Goal: Information Seeking & Learning: Find specific page/section

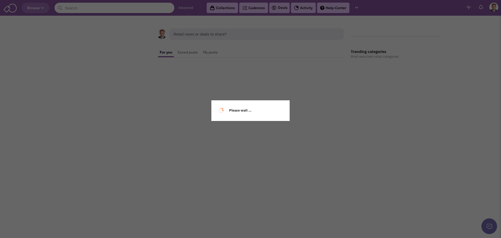
drag, startPoint x: 99, startPoint y: 7, endPoint x: 96, endPoint y: 7, distance: 3.2
click at [98, 7] on div "Please wait ..." at bounding box center [250, 119] width 501 height 238
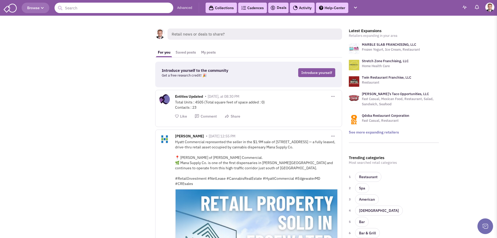
click at [94, 8] on input "text" at bounding box center [114, 8] width 119 height 10
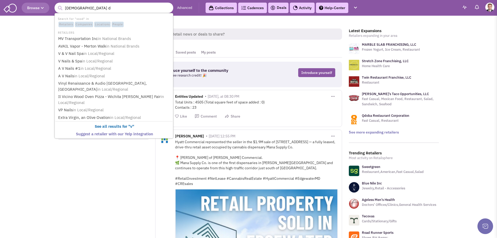
type input "voodoo do"
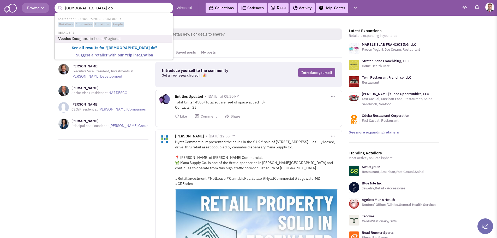
click at [82, 40] on link "Voodoo Do ughnut in Local/Regional" at bounding box center [115, 38] width 116 height 7
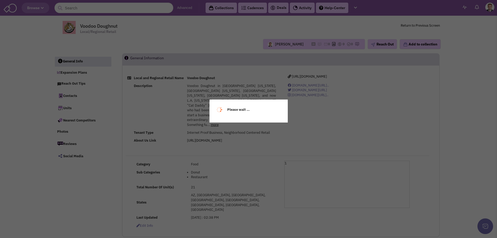
select select
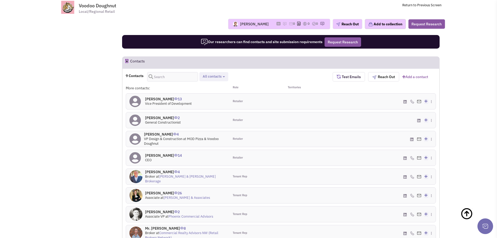
scroll to position [348, 0]
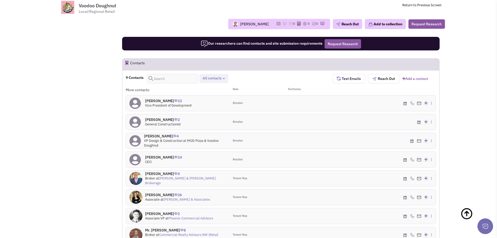
click at [405, 102] on icon at bounding box center [404, 104] width 3 height 4
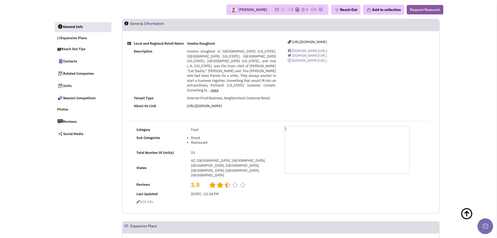
scroll to position [0, 0]
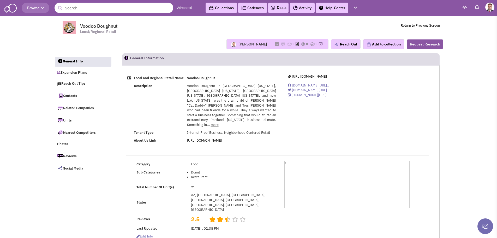
click at [35, 6] on span "Browse" at bounding box center [35, 7] width 17 height 5
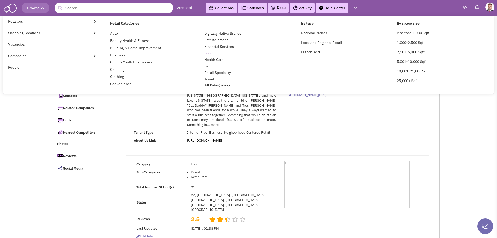
click at [209, 51] on link "Food" at bounding box center [208, 53] width 8 height 5
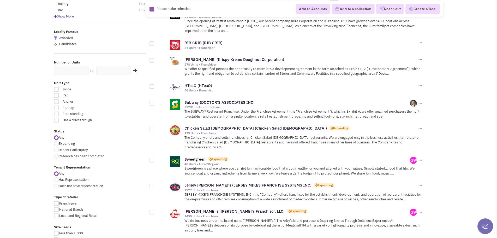
scroll to position [78, 0]
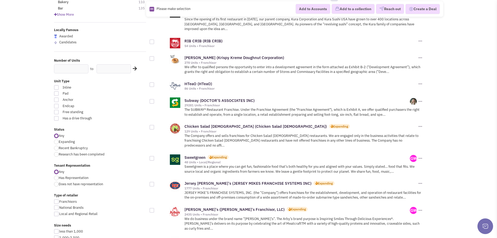
click at [56, 142] on div at bounding box center [56, 141] width 5 height 5
click at [59, 142] on input "Expanding" at bounding box center [60, 141] width 3 height 3
radio input "true"
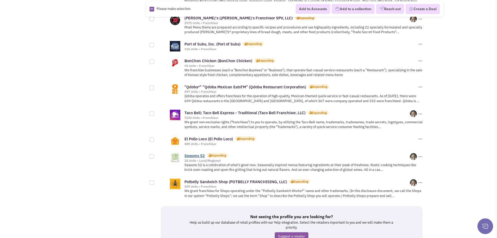
scroll to position [545, 0]
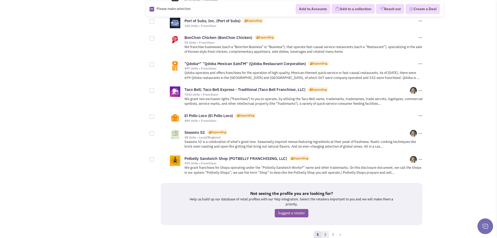
click at [326, 231] on link "2" at bounding box center [326, 235] width 8 height 8
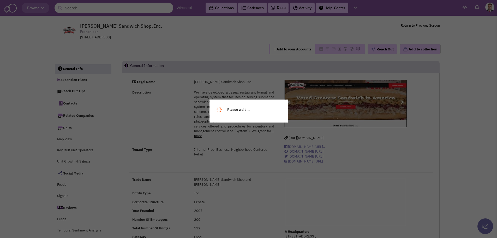
select select
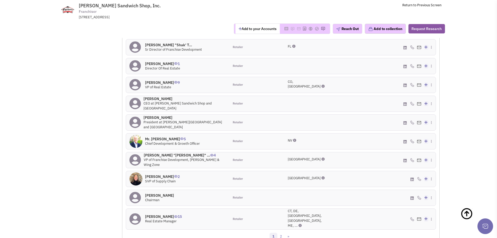
scroll to position [549, 0]
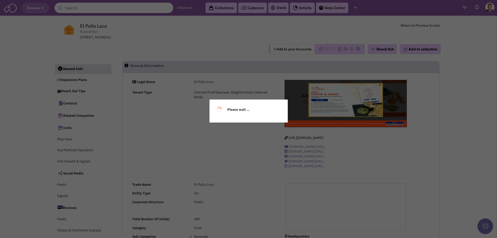
select select
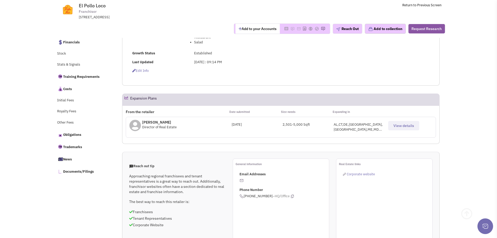
scroll to position [209, 0]
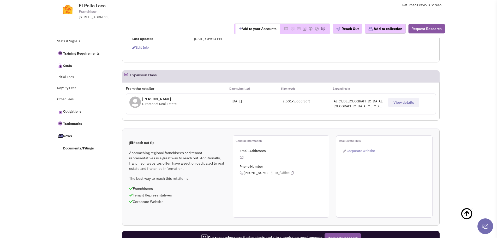
click at [217, 103] on div "Ivan Abreu Director of Real Estate" at bounding box center [180, 102] width 102 height 12
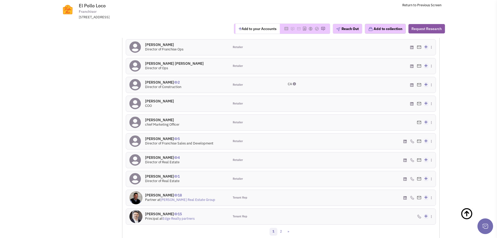
scroll to position [470, 0]
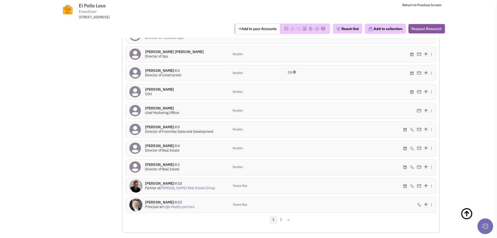
click at [336, 168] on div "(619) 361-9043 - Office Add to my contacts" at bounding box center [384, 167] width 103 height 16
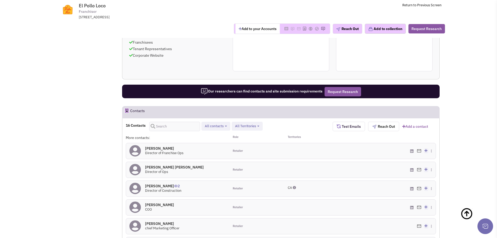
scroll to position [235, 0]
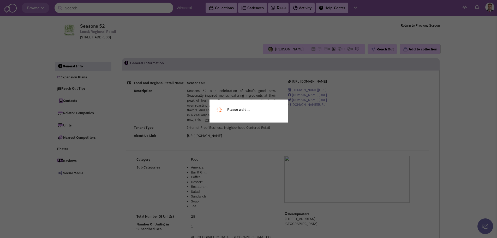
select select
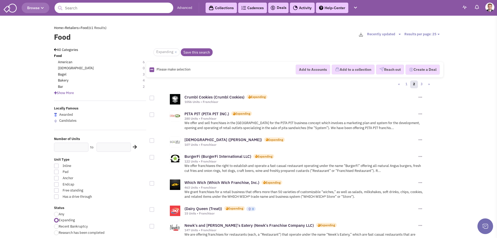
click at [73, 4] on input "text" at bounding box center [114, 8] width 119 height 10
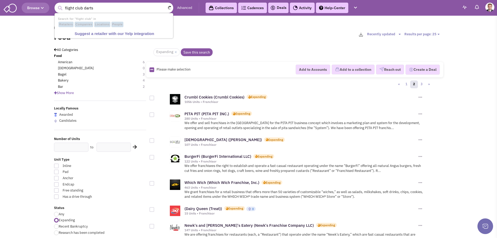
type input "flight club darts"
click at [56, 4] on button "submit" at bounding box center [60, 8] width 8 height 8
